Goal: Information Seeking & Learning: Learn about a topic

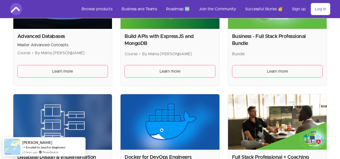
scroll to position [146, 0]
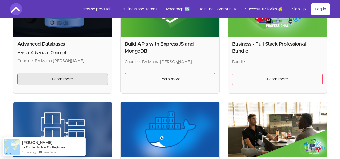
click at [71, 78] on span "Learn more" at bounding box center [62, 79] width 21 height 6
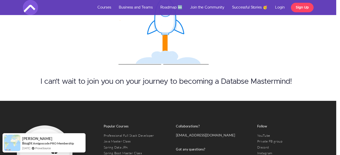
scroll to position [2384, 4]
